Goal: Task Accomplishment & Management: Use online tool/utility

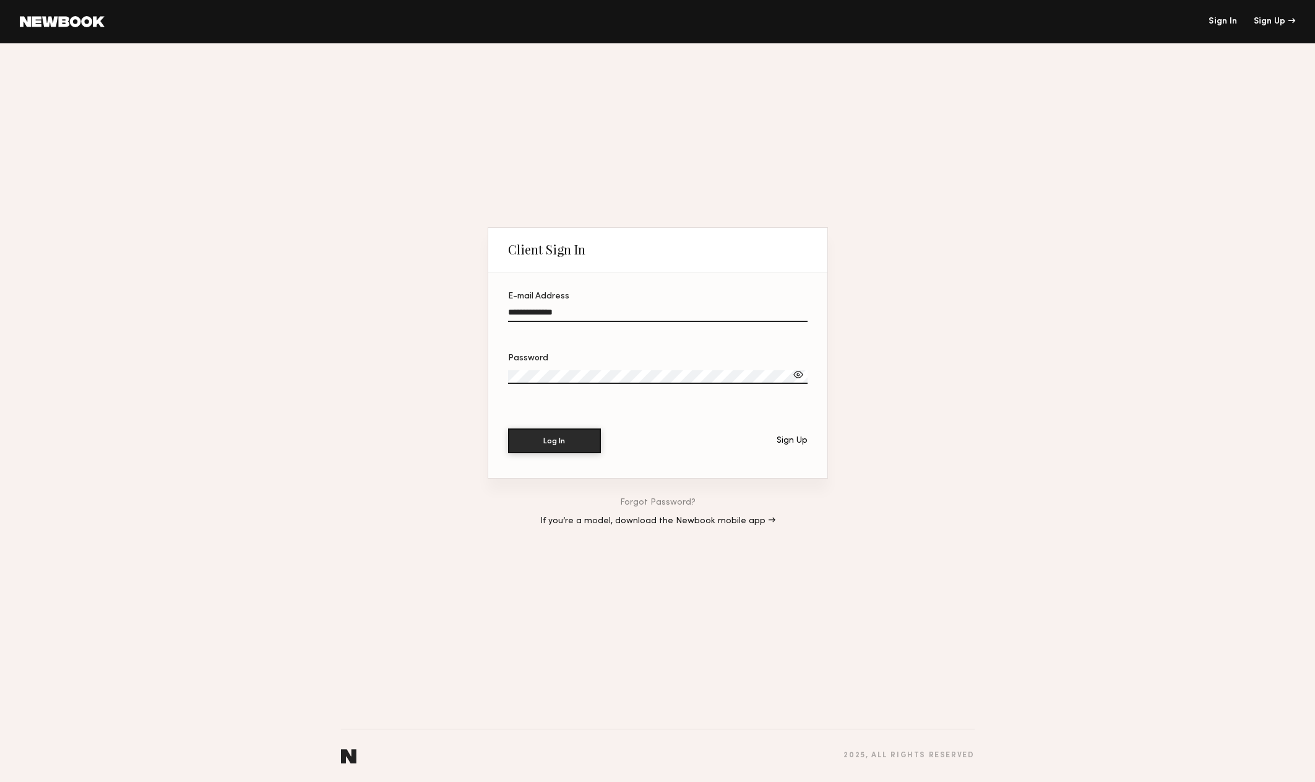
type input "**********"
click at [561, 437] on button "Log In" at bounding box center [554, 440] width 93 height 25
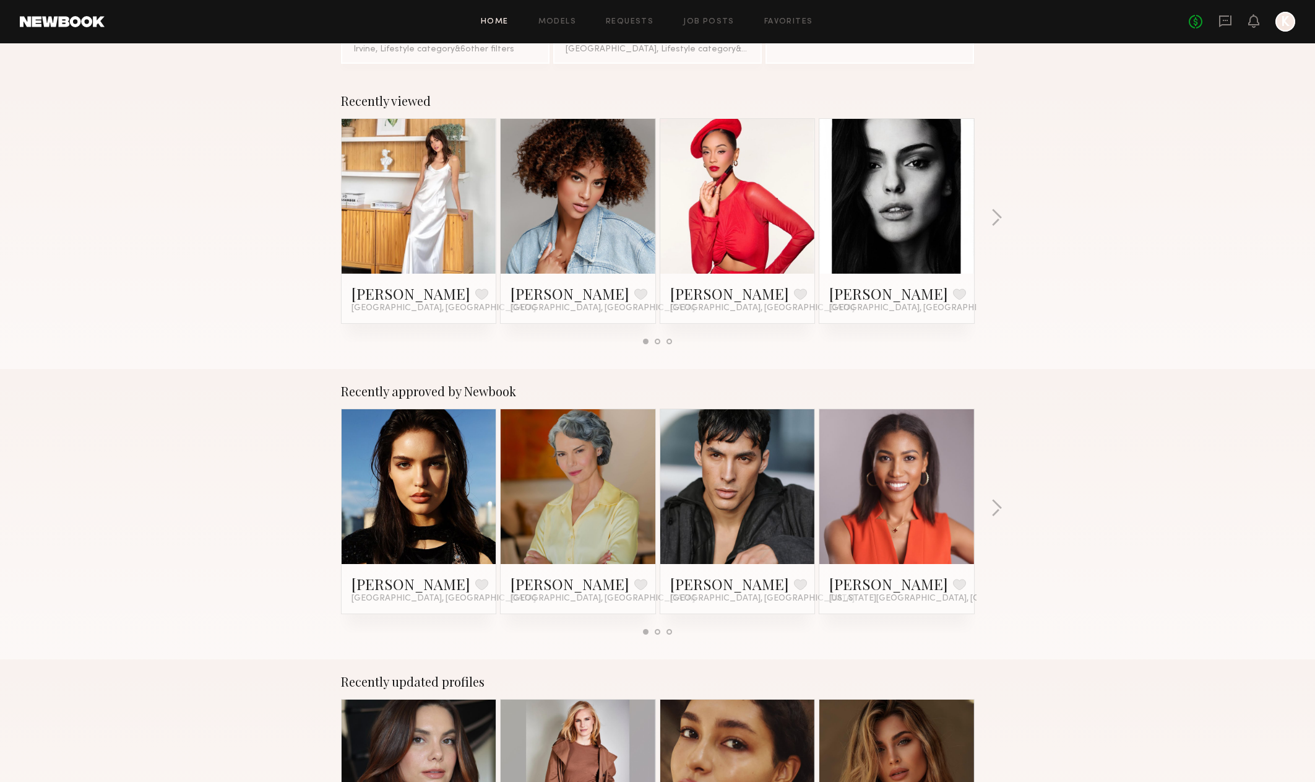
scroll to position [358, 0]
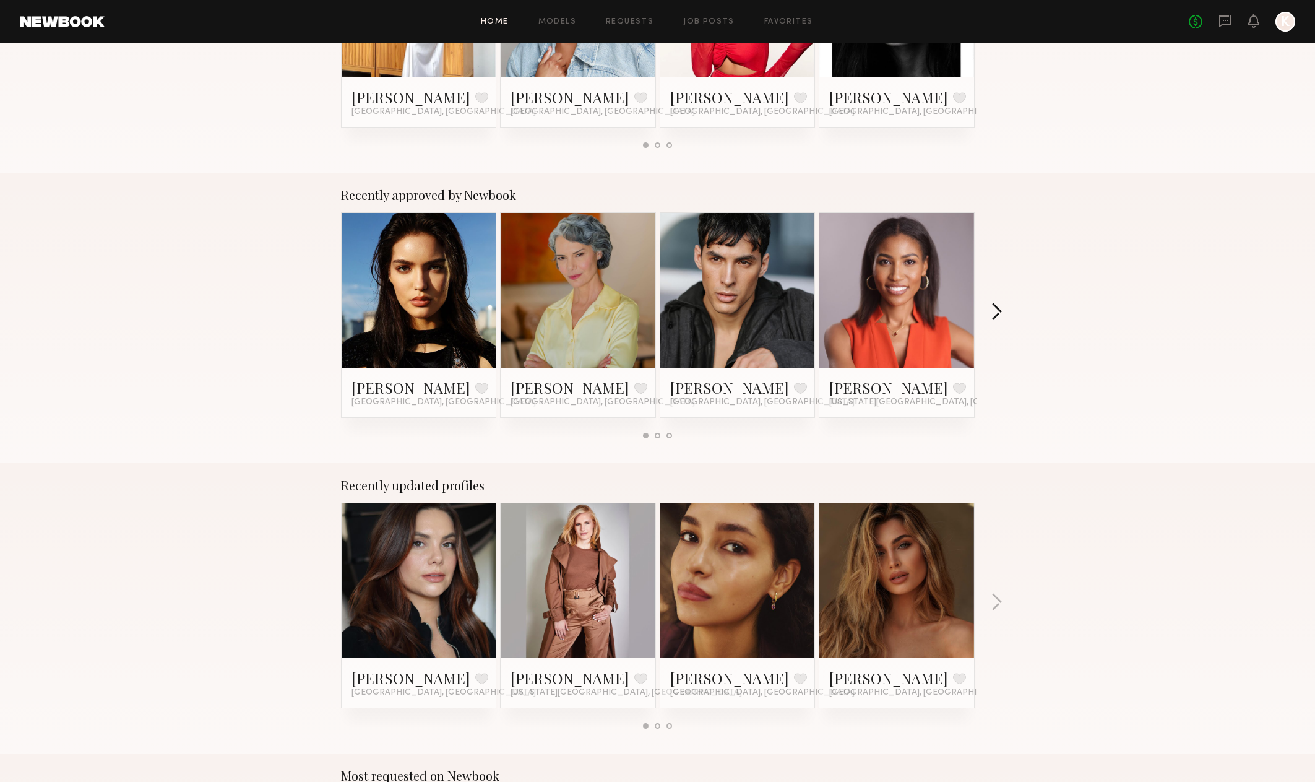
click at [992, 309] on button "button" at bounding box center [997, 313] width 12 height 20
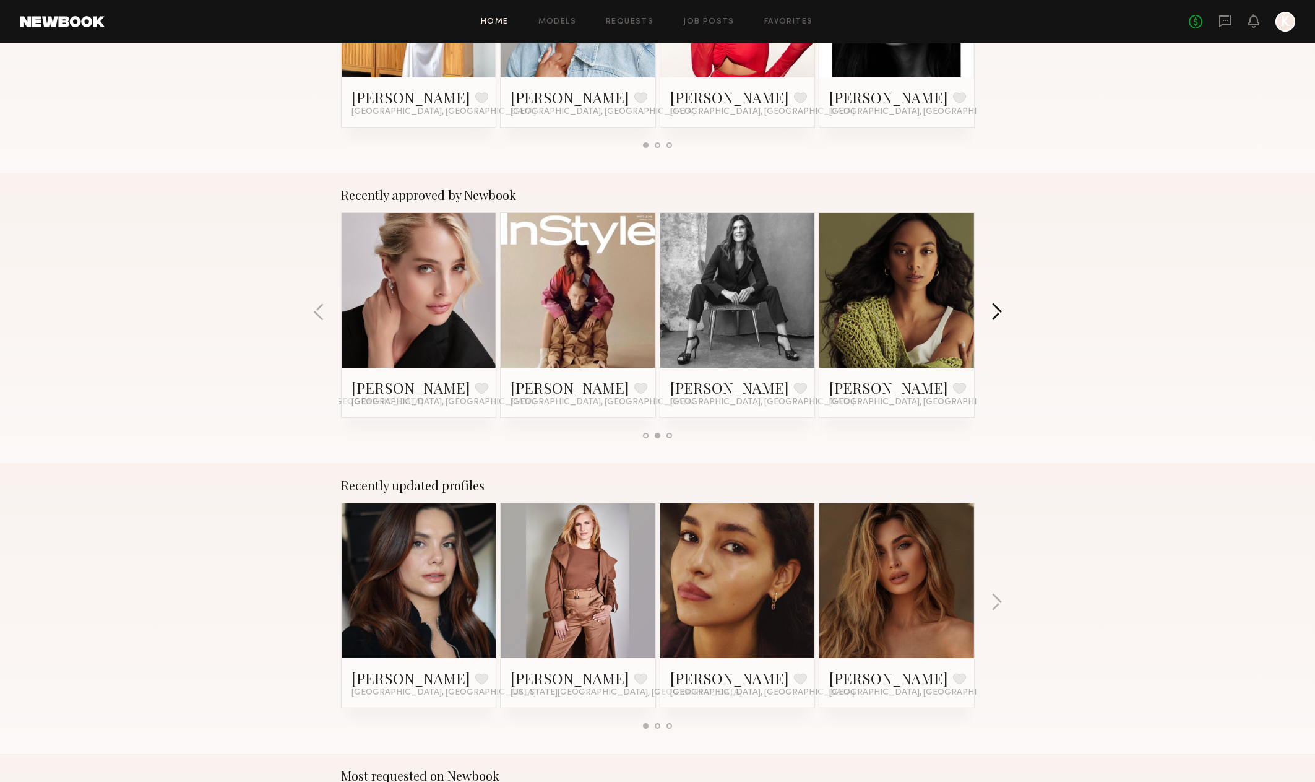
click at [992, 309] on button "button" at bounding box center [997, 313] width 12 height 20
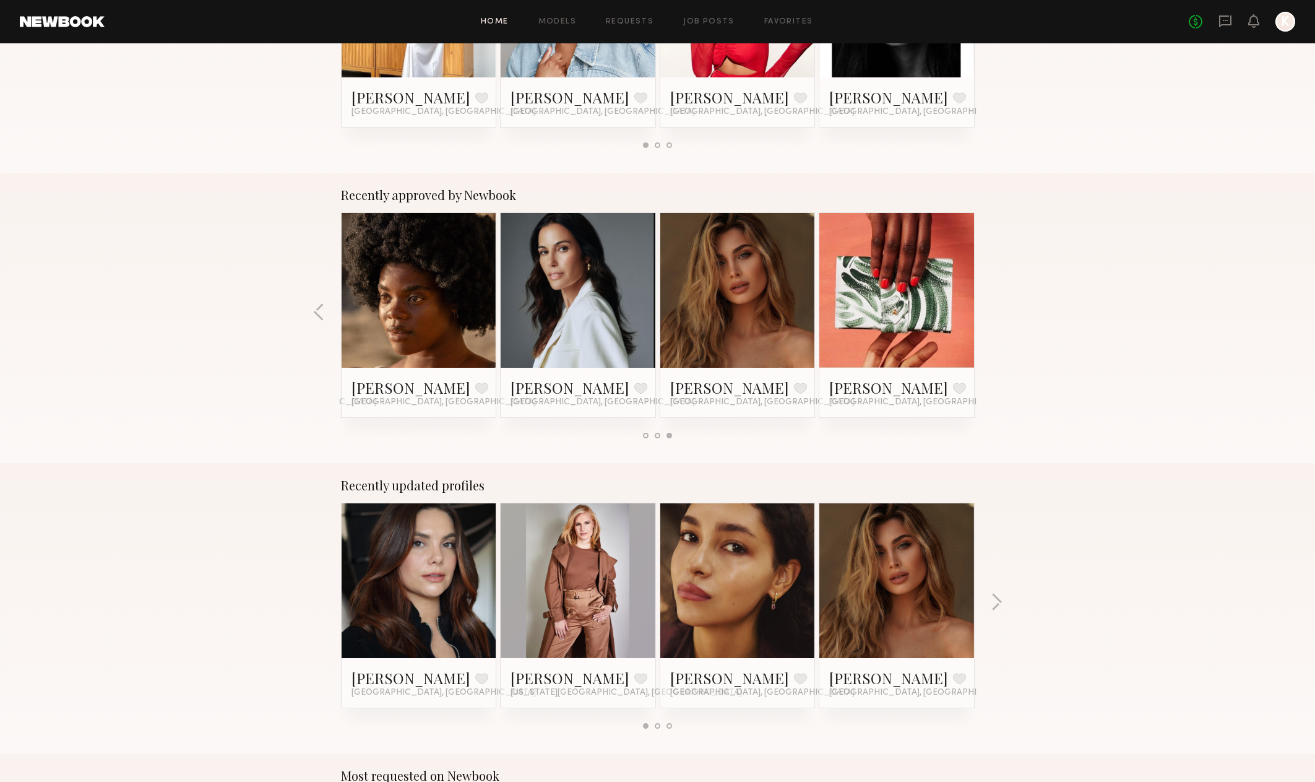
click at [992, 309] on div "Recently approved by Newbook Mayya G. Favorite Los Angeles, CA Renee P. Favorit…" at bounding box center [657, 318] width 1315 height 290
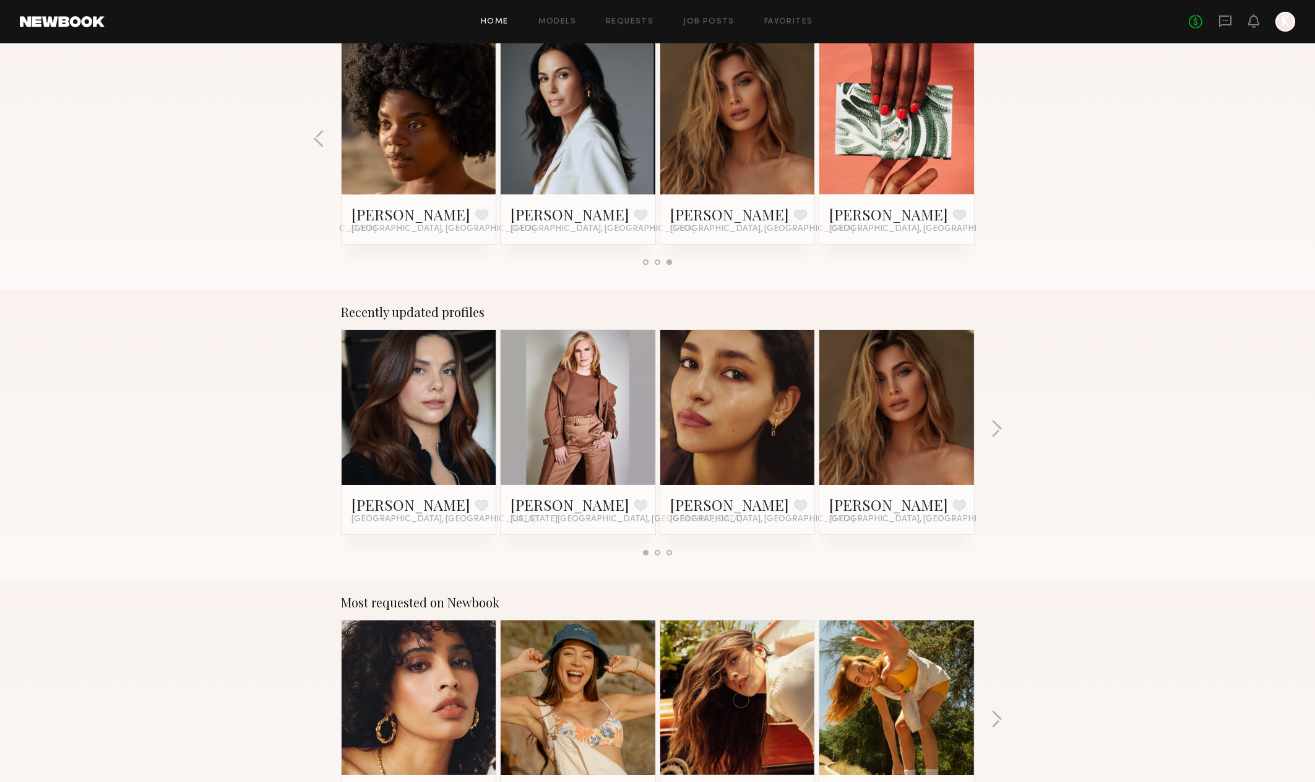
scroll to position [682, 0]
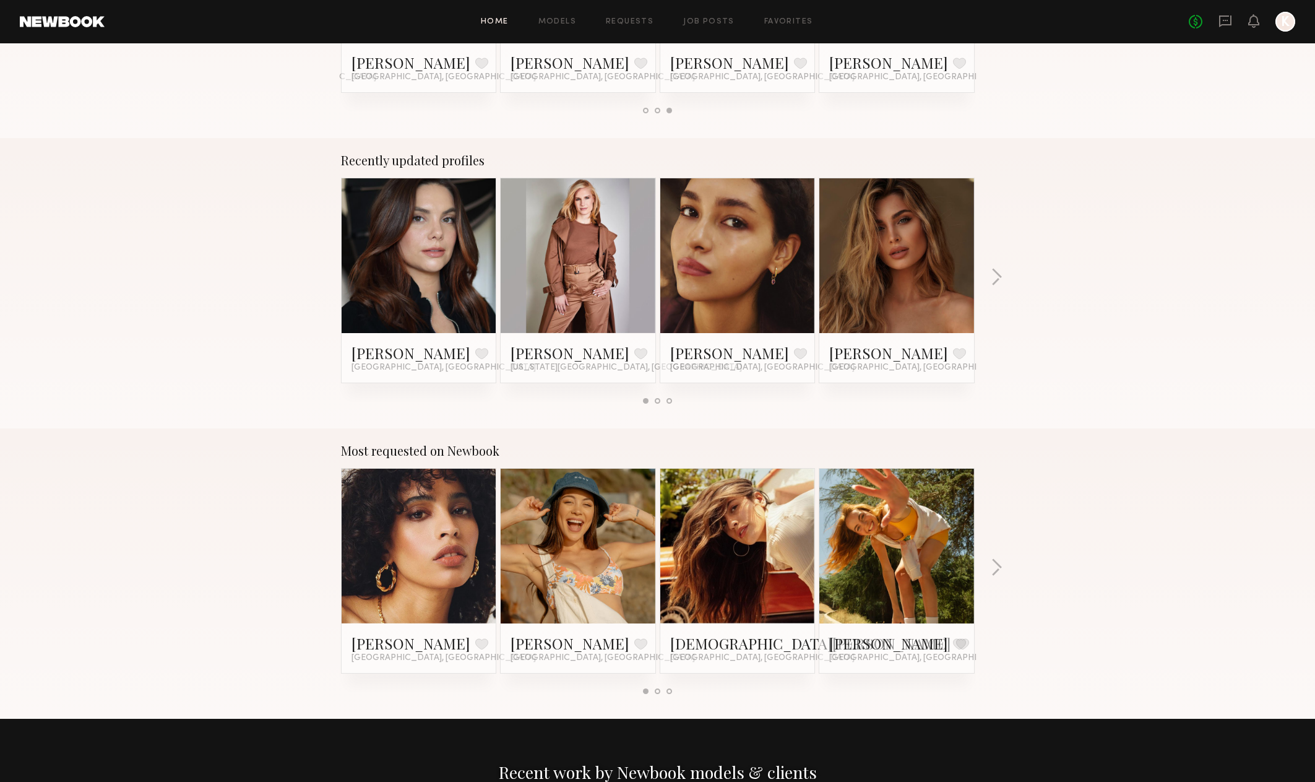
click at [744, 538] on link at bounding box center [737, 545] width 75 height 155
click at [951, 273] on div at bounding box center [896, 255] width 155 height 155
click at [924, 285] on link at bounding box center [896, 255] width 75 height 155
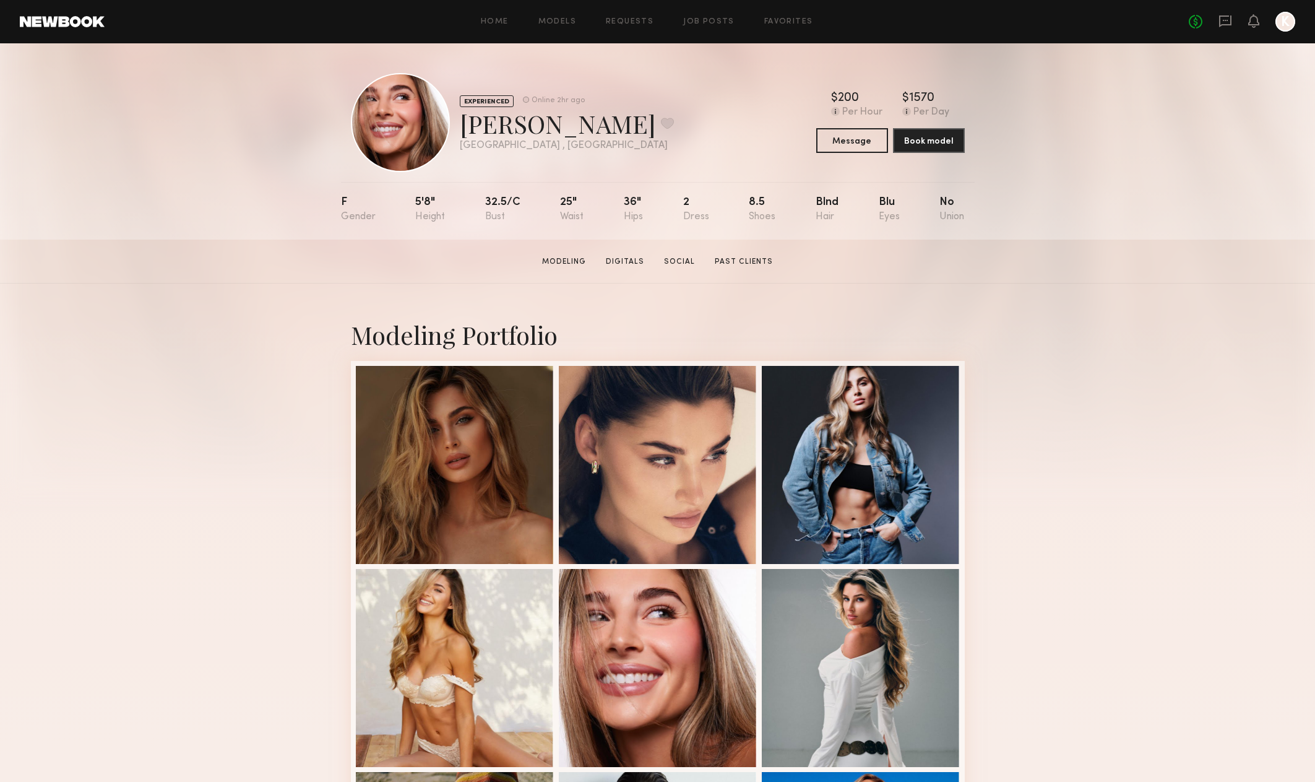
click at [59, 24] on link at bounding box center [62, 21] width 85 height 11
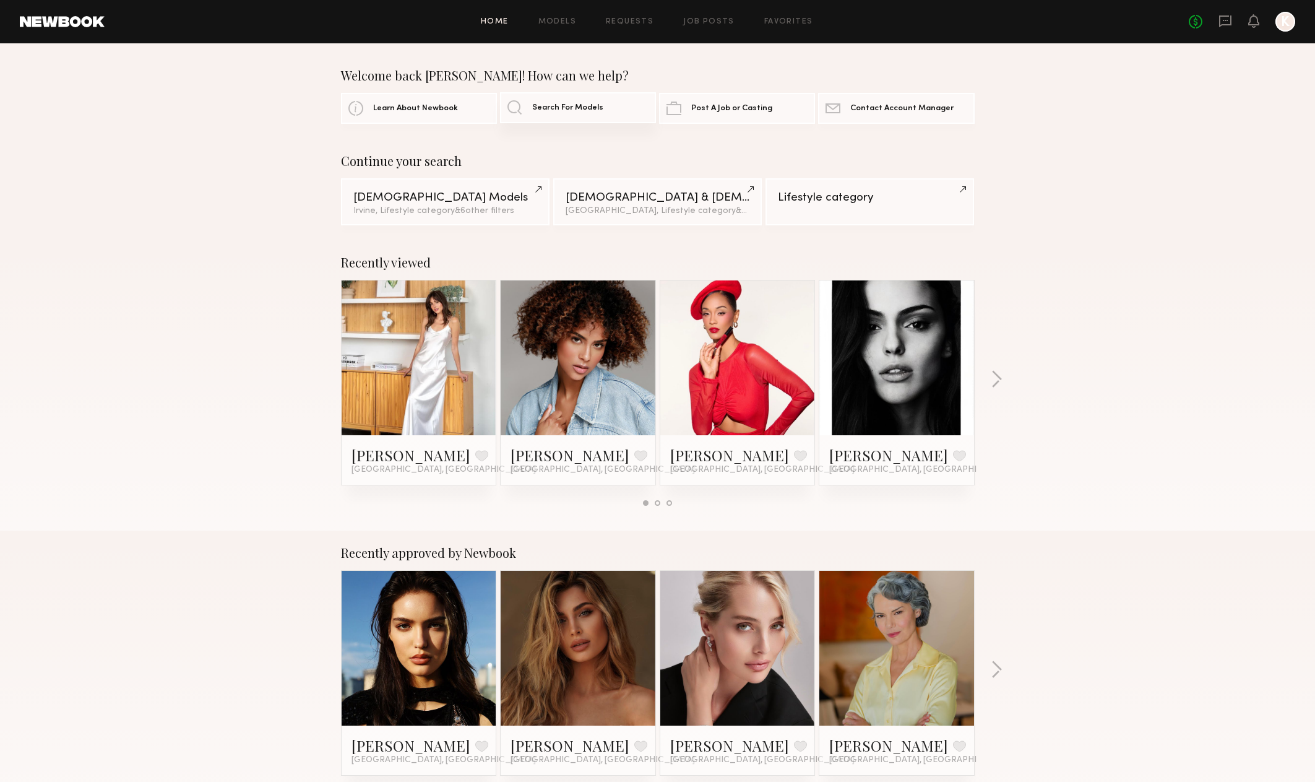
click at [593, 111] on span "Search For Models" at bounding box center [567, 108] width 71 height 8
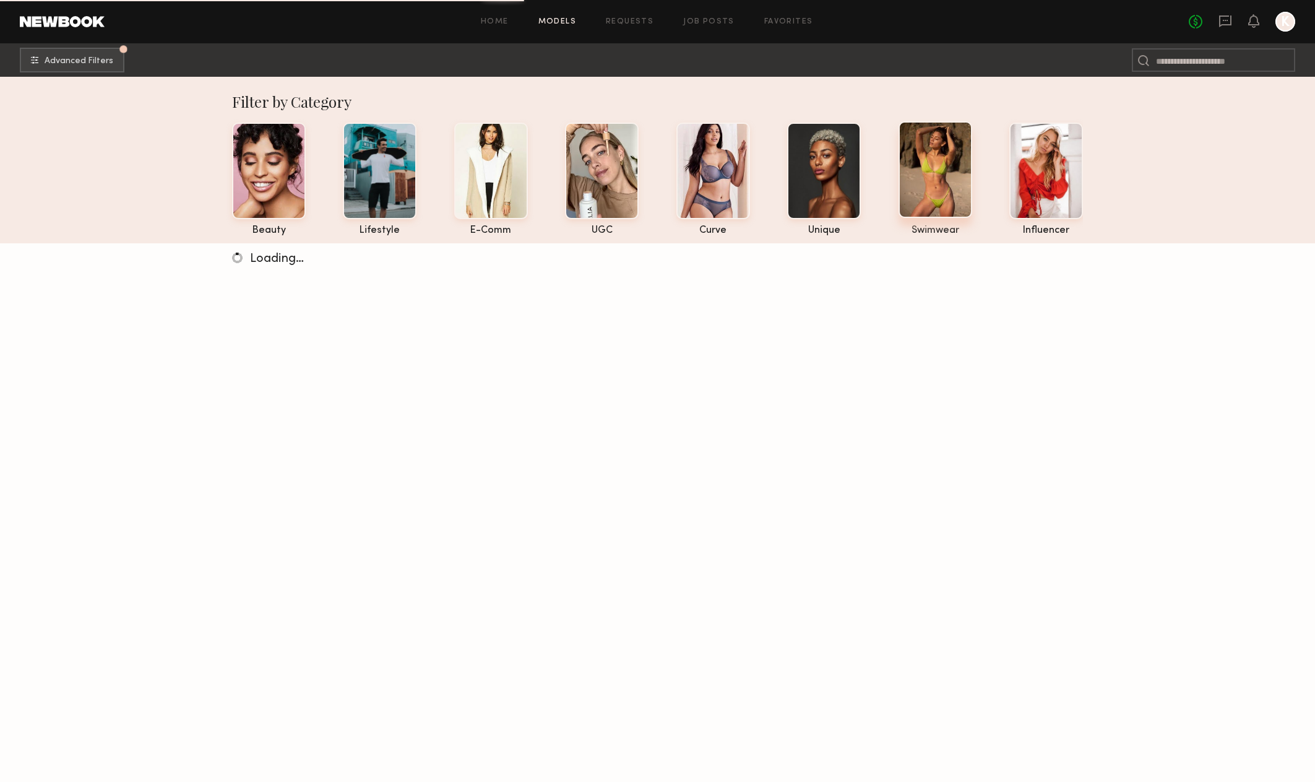
click at [944, 176] on div at bounding box center [935, 169] width 74 height 97
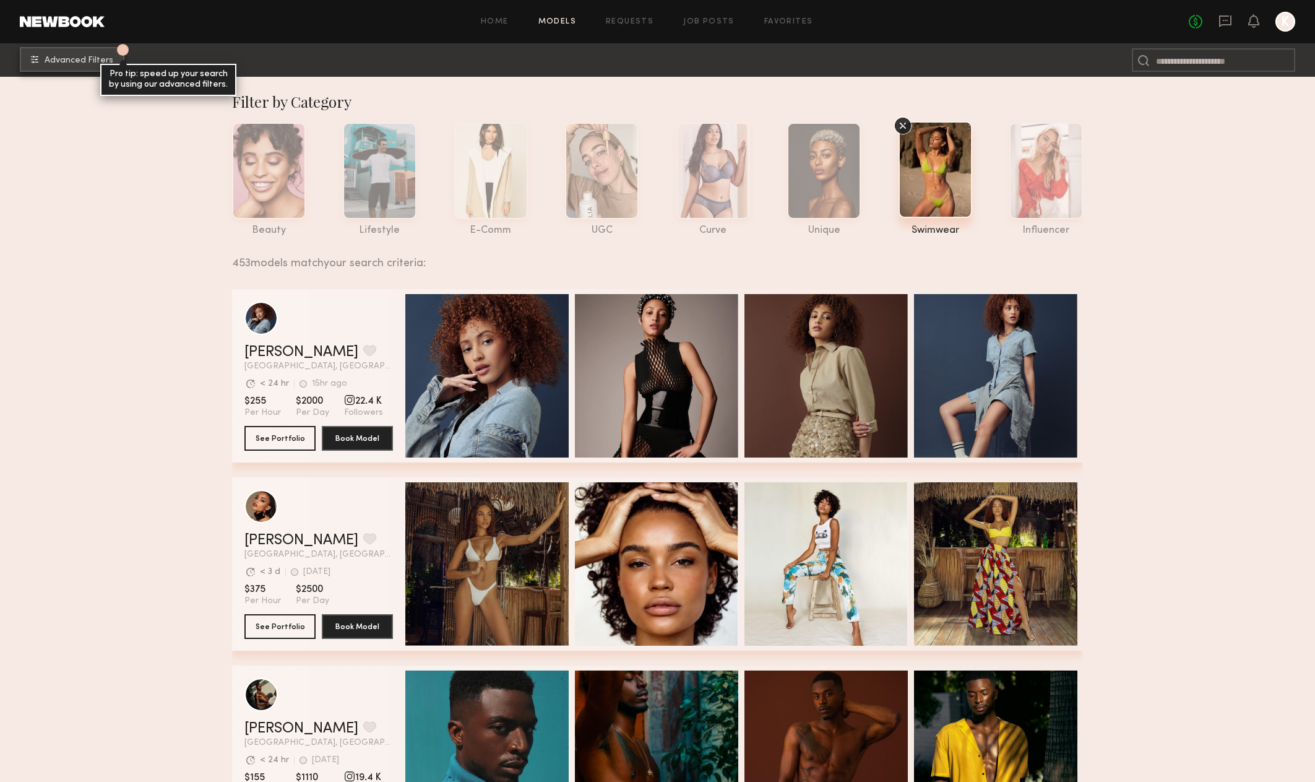
click at [116, 66] on div "Pro tip: speed up your search by using our advanced filters." at bounding box center [168, 80] width 136 height 32
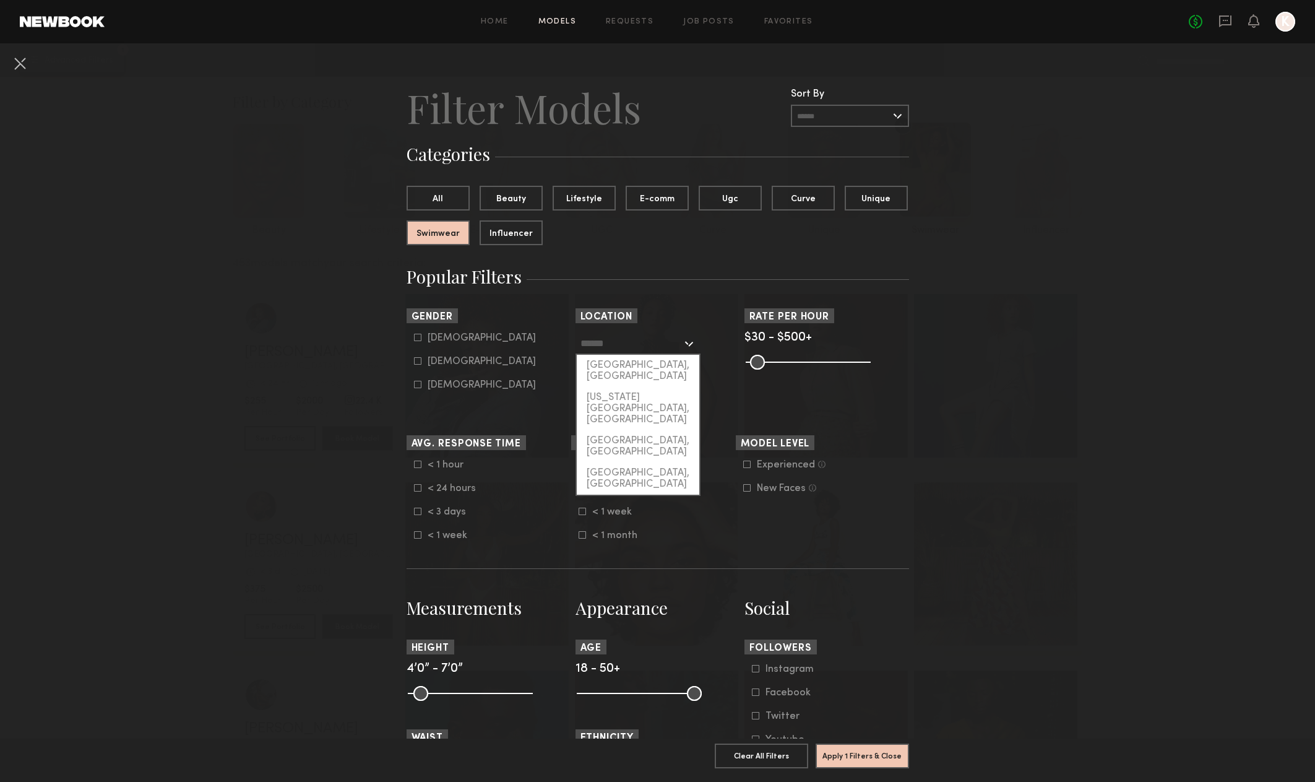
click at [631, 348] on input "text" at bounding box center [630, 342] width 101 height 21
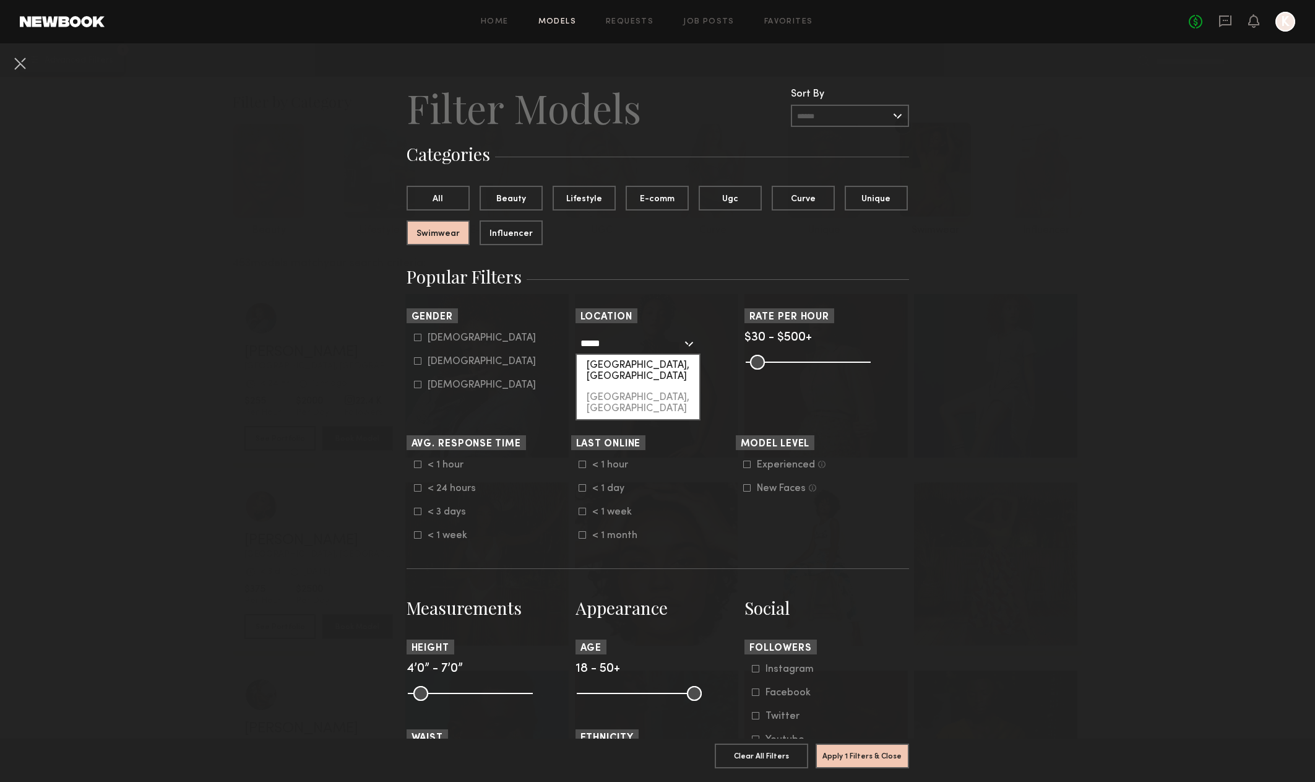
drag, startPoint x: 627, startPoint y: 346, endPoint x: 632, endPoint y: 361, distance: 15.7
click at [632, 361] on div "[GEOGRAPHIC_DATA], [GEOGRAPHIC_DATA]" at bounding box center [638, 371] width 123 height 32
type input "**********"
click at [431, 363] on div "[DEMOGRAPHIC_DATA]" at bounding box center [482, 361] width 108 height 7
type input "**"
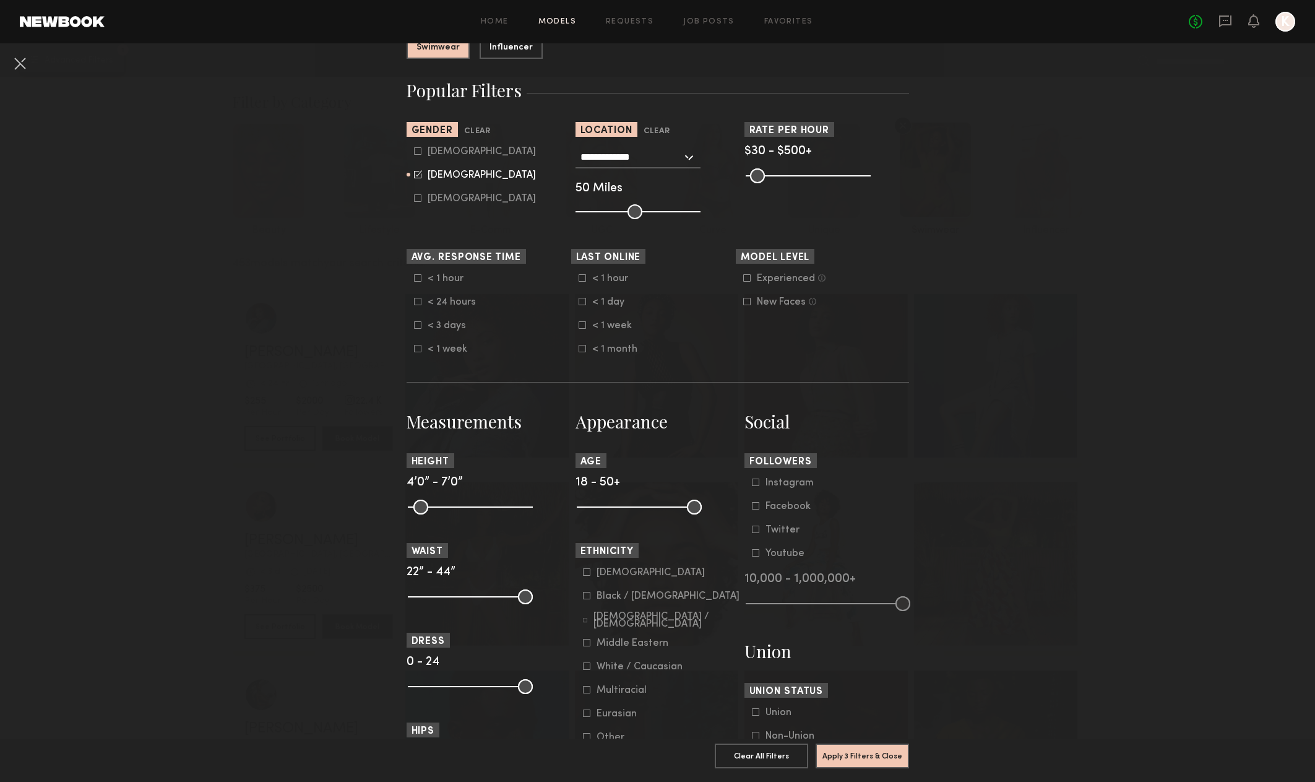
scroll to position [386, 0]
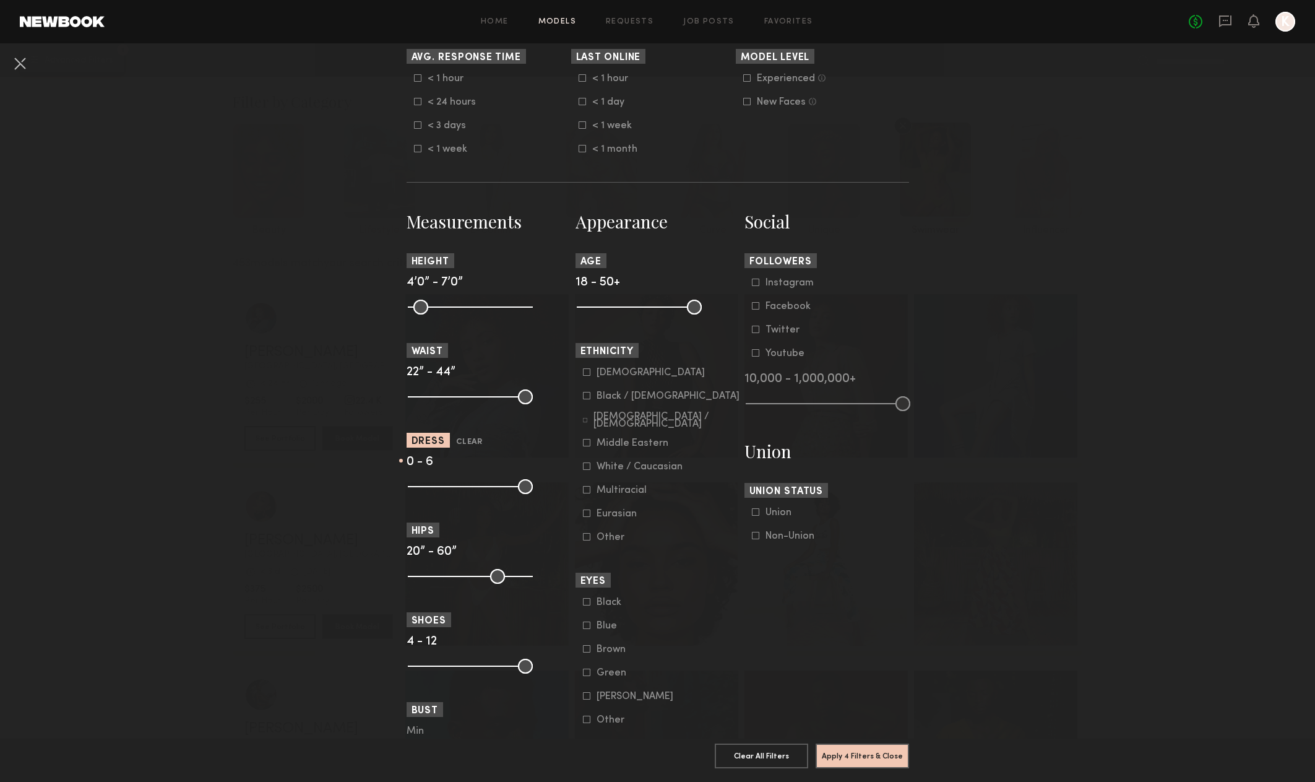
drag, startPoint x: 526, startPoint y: 484, endPoint x: 446, endPoint y: 484, distance: 79.8
type input "*"
click at [446, 484] on input "range" at bounding box center [470, 486] width 125 height 15
drag, startPoint x: 525, startPoint y: 576, endPoint x: 461, endPoint y: 575, distance: 64.4
type input "**"
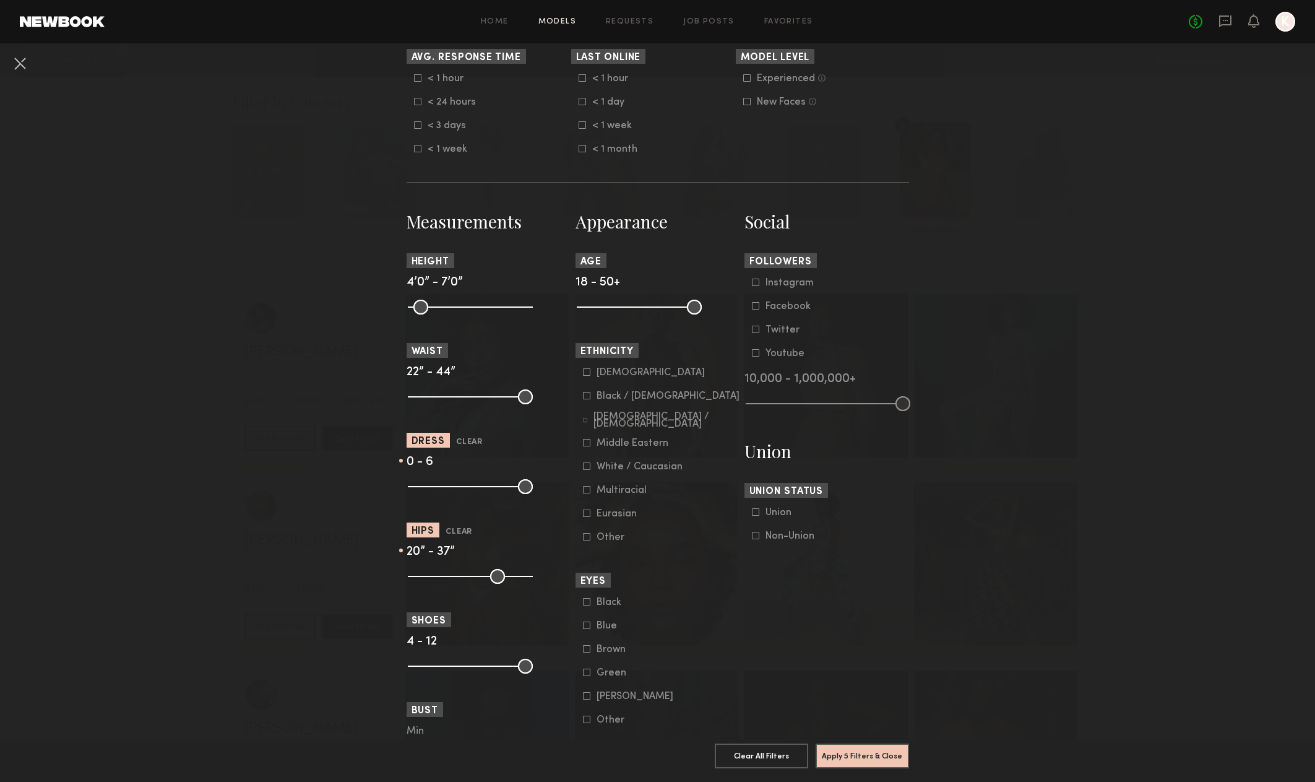
click at [461, 575] on input "range" at bounding box center [470, 576] width 125 height 15
drag, startPoint x: 416, startPoint y: 306, endPoint x: 471, endPoint y: 310, distance: 55.8
type input "**"
click at [471, 310] on input "range" at bounding box center [470, 306] width 125 height 15
drag, startPoint x: 692, startPoint y: 304, endPoint x: 658, endPoint y: 308, distance: 33.6
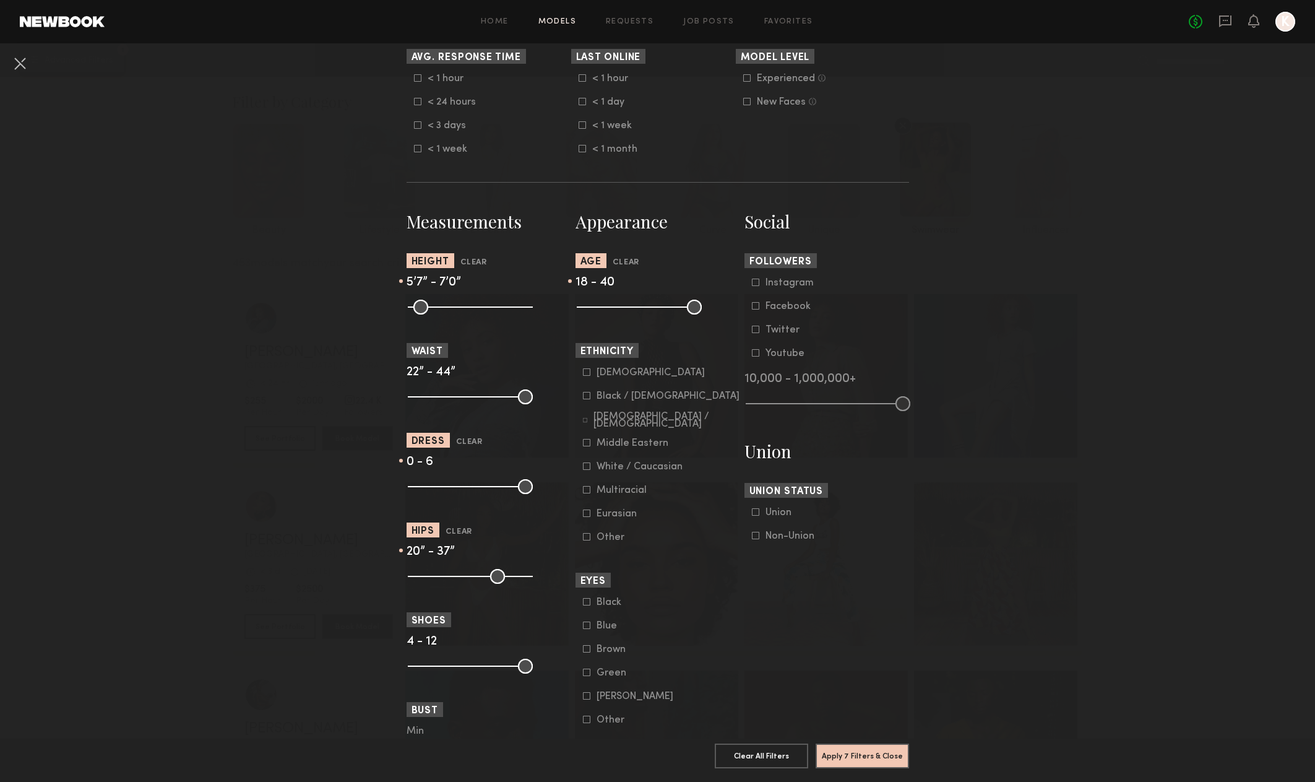
type input "**"
click at [659, 308] on input "range" at bounding box center [639, 306] width 125 height 15
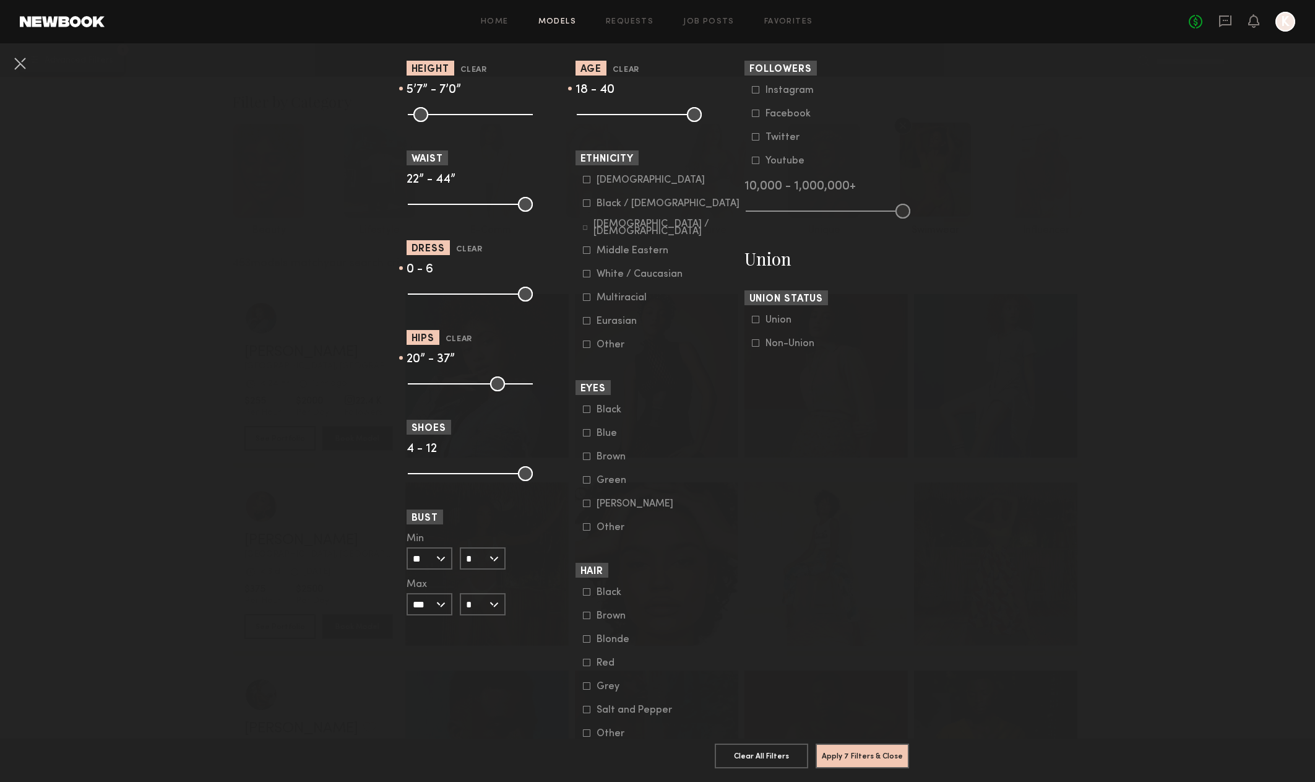
scroll to position [619, 0]
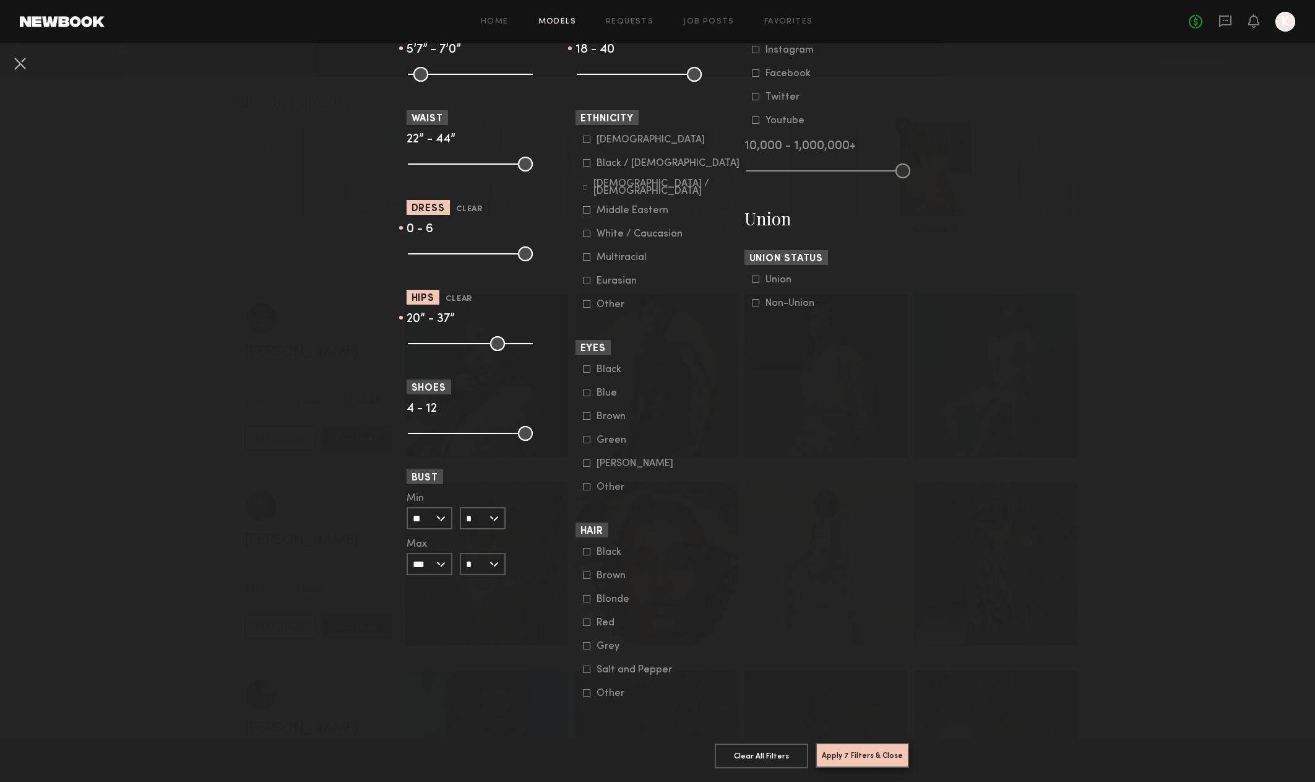
click at [867, 749] on button "Apply 7 Filters & Close" at bounding box center [862, 755] width 93 height 25
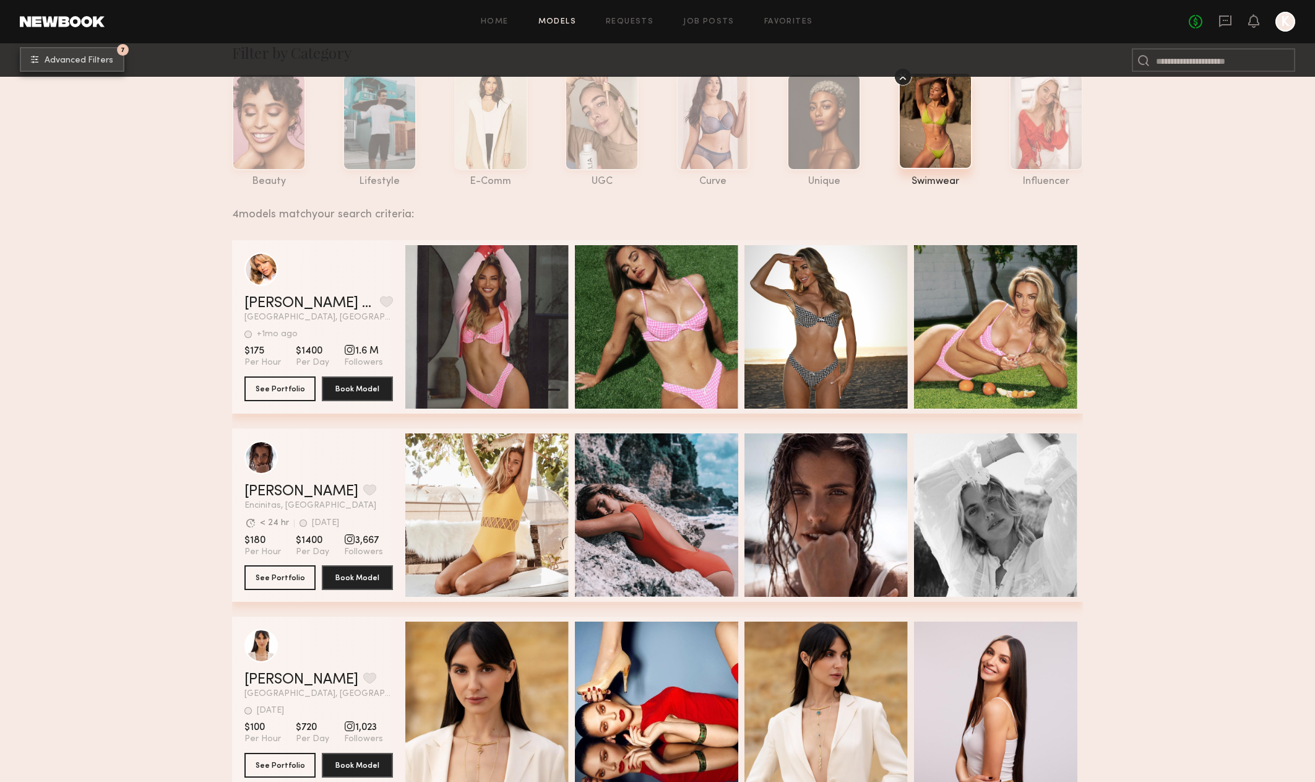
scroll to position [134, 0]
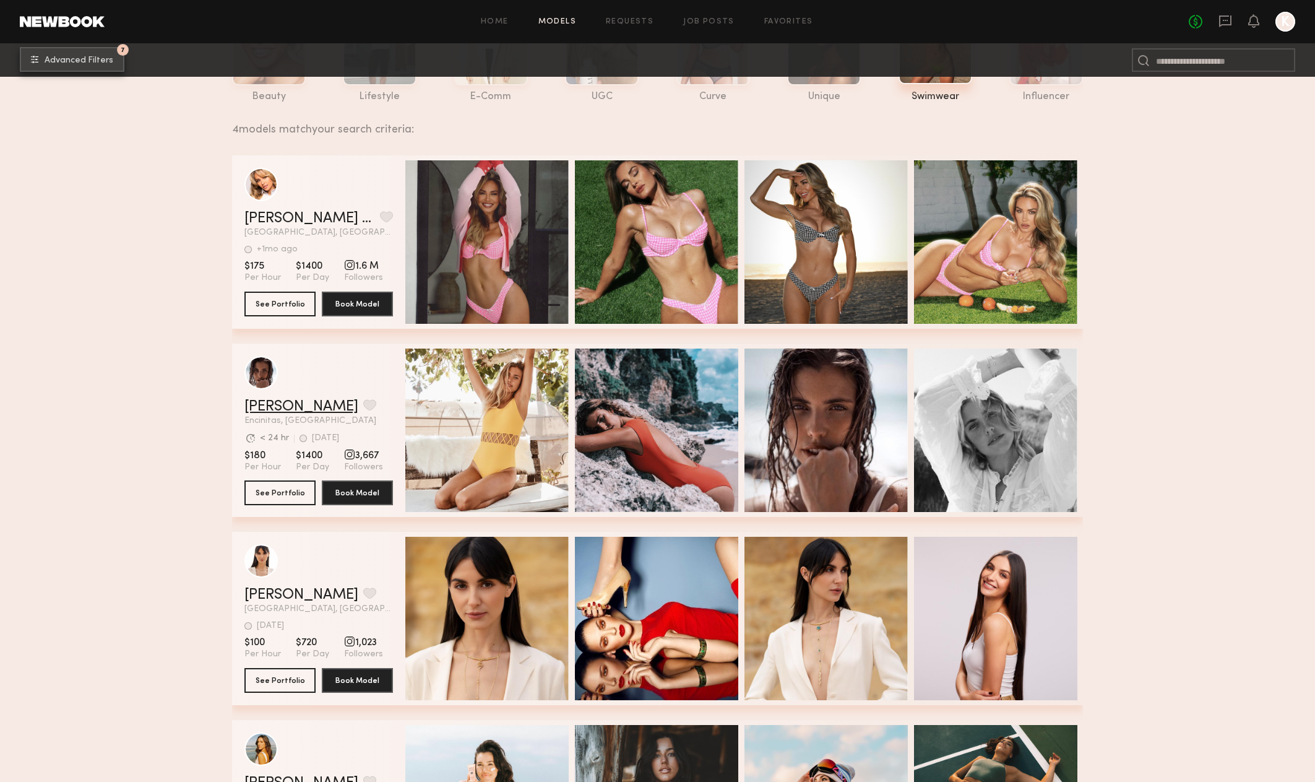
click at [269, 407] on link "[PERSON_NAME]" at bounding box center [301, 406] width 114 height 15
